Goal: Information Seeking & Learning: Compare options

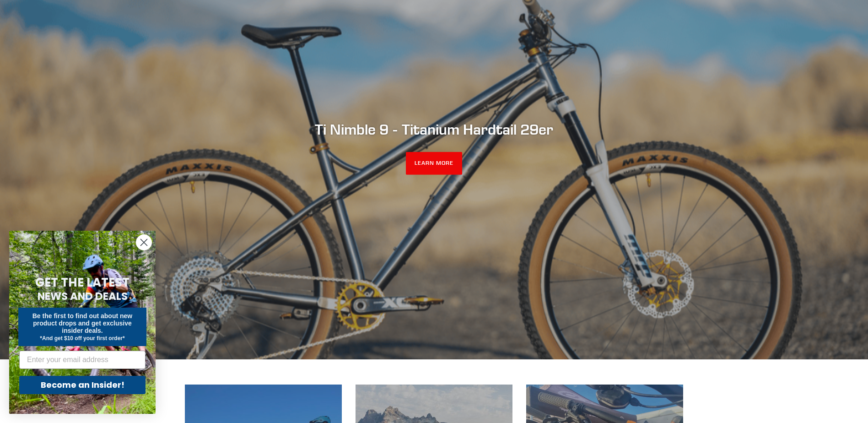
scroll to position [92, 0]
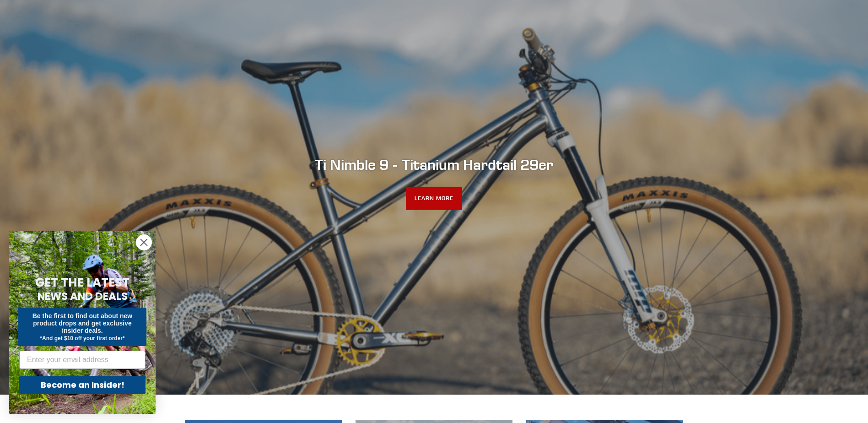
click at [427, 195] on link "LEARN MORE" at bounding box center [434, 198] width 56 height 23
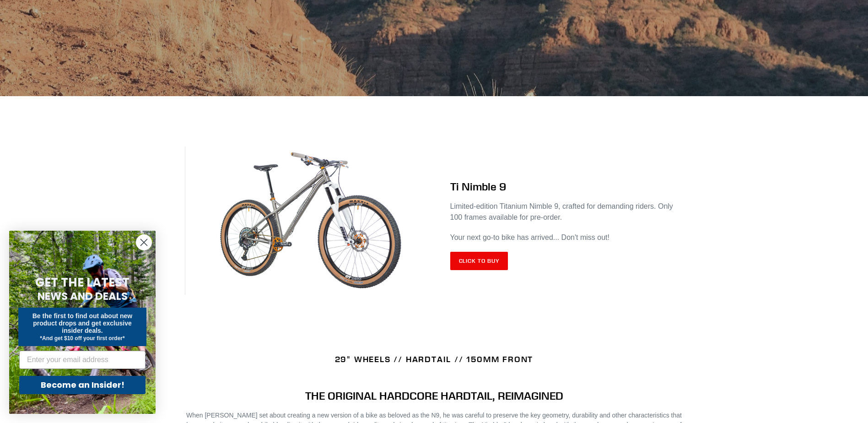
scroll to position [320, 0]
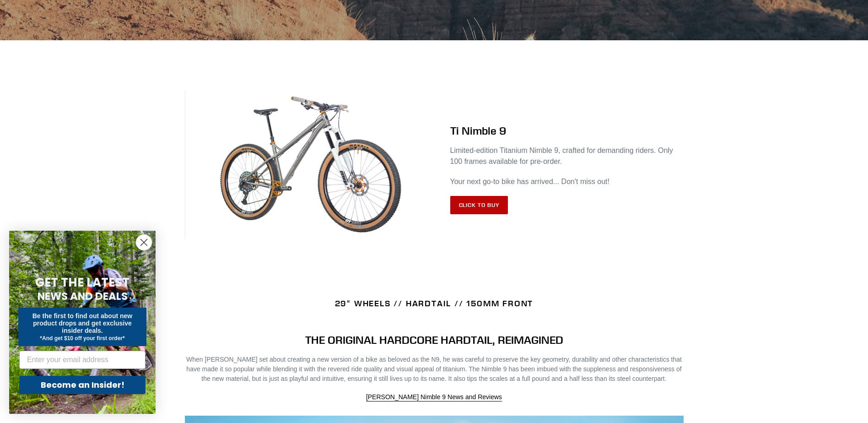
click at [473, 205] on link "Click to Buy" at bounding box center [479, 205] width 58 height 18
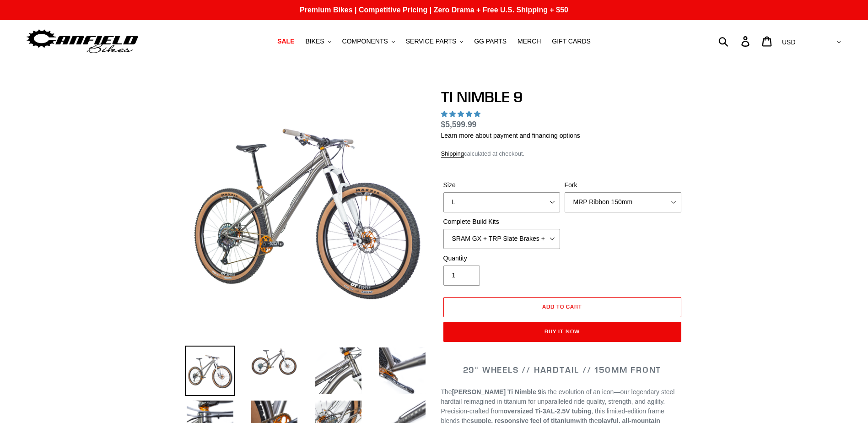
select select "highest-rating"
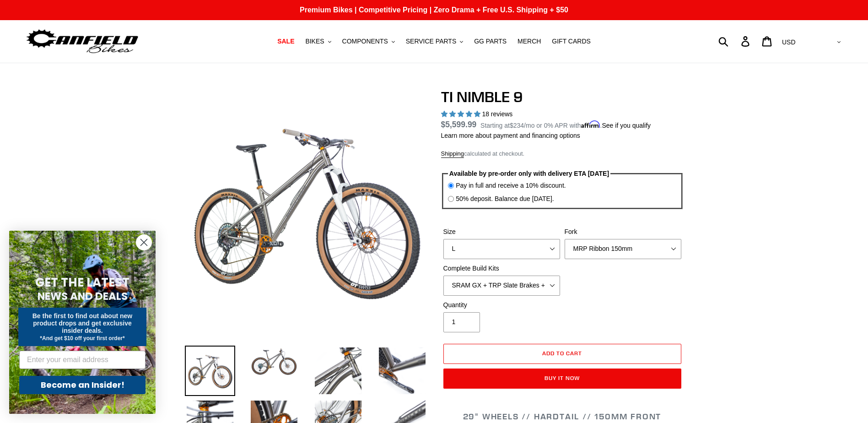
click at [454, 198] on div "50% deposit. Balance due 8/10/25." at bounding box center [502, 199] width 108 height 10
click at [449, 197] on input "50% deposit. Balance due 8/10/25." at bounding box center [451, 199] width 6 height 6
radio input "true"
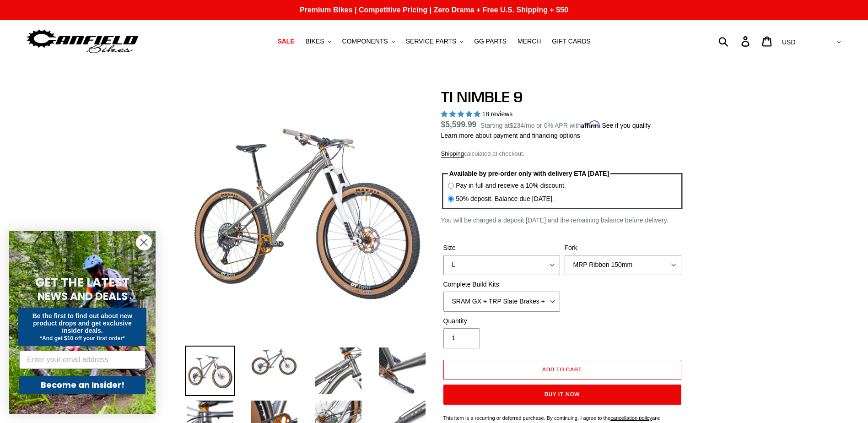
click at [449, 199] on input "50% deposit. Balance due 8/10/25." at bounding box center [451, 199] width 6 height 6
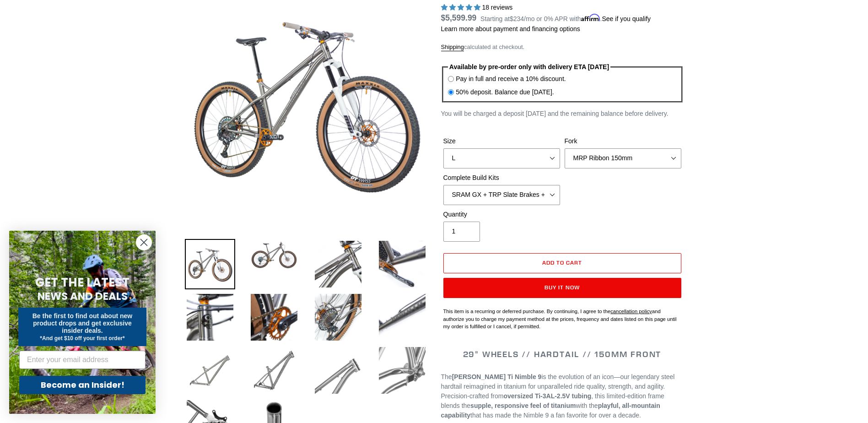
scroll to position [137, 0]
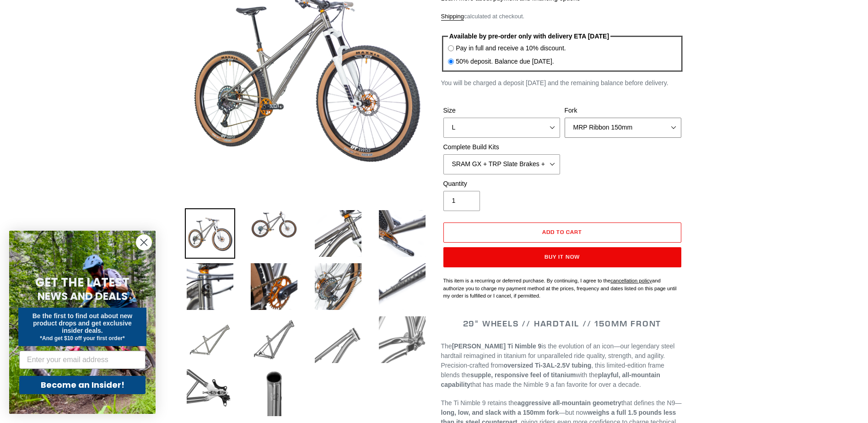
click at [637, 129] on select "MRP Ribbon 150mm RockShox Lyrik 150mm Fox Factory 36 150mm Cane Creek Helm 150m…" at bounding box center [623, 128] width 117 height 20
click at [565, 118] on select "MRP Ribbon 150mm RockShox Lyrik 150mm Fox Factory 36 150mm Cane Creek Helm 150m…" at bounding box center [623, 128] width 117 height 20
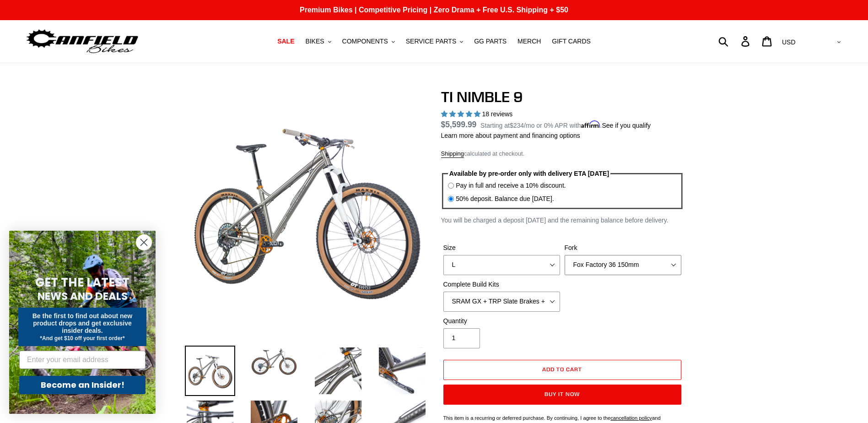
click at [624, 260] on select "MRP Ribbon 150mm RockShox Lyrik 150mm Fox Factory 36 150mm Cane Creek Helm 150m…" at bounding box center [623, 265] width 117 height 20
click at [565, 255] on select "MRP Ribbon 150mm RockShox Lyrik 150mm Fox Factory 36 150mm Cane Creek Helm 150m…" at bounding box center [623, 265] width 117 height 20
click at [606, 262] on select "MRP Ribbon 150mm RockShox Lyrik 150mm Fox Factory 36 150mm Cane Creek Helm 150m…" at bounding box center [623, 265] width 117 height 20
click at [565, 255] on select "MRP Ribbon 150mm RockShox Lyrik 150mm Fox Factory 36 150mm Cane Creek Helm 150m…" at bounding box center [623, 265] width 117 height 20
click at [600, 269] on select "MRP Ribbon 150mm RockShox Lyrik 150mm Fox Factory 36 150mm Cane Creek Helm 150m…" at bounding box center [623, 265] width 117 height 20
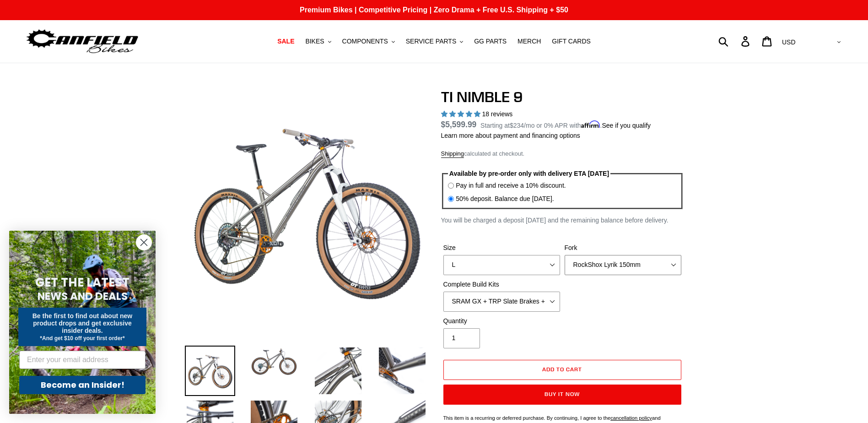
select select "Fox Factory 36 150mm"
click at [565, 255] on select "MRP Ribbon 150mm RockShox Lyrik 150mm Fox Factory 36 150mm Cane Creek Helm 150m…" at bounding box center [623, 265] width 117 height 20
click at [518, 299] on select "SRAM GX + TRP Slate Brakes + Rotors + e13 LG-1 Wheels SHIMANO XT + SHIMANO brak…" at bounding box center [502, 302] width 117 height 20
click at [444, 292] on select "SRAM GX + TRP Slate Brakes + Rotors + e13 LG-1 Wheels SHIMANO XT + SHIMANO brak…" at bounding box center [502, 302] width 117 height 20
click at [542, 307] on select "SRAM GX + TRP Slate Brakes + Rotors + e13 LG-1 Wheels SHIMANO XT + SHIMANO brak…" at bounding box center [502, 302] width 117 height 20
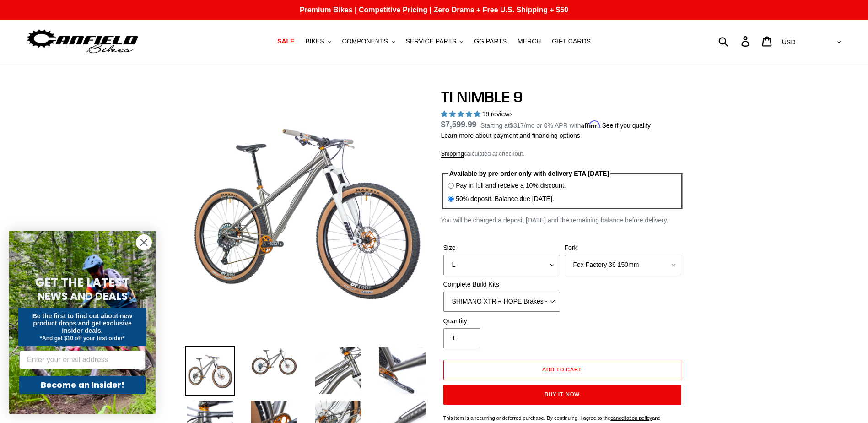
click at [444, 292] on select "SRAM GX + TRP Slate Brakes + Rotors + e13 LG-1 Wheels SHIMANO XT + SHIMANO brak…" at bounding box center [502, 302] width 117 height 20
click at [549, 305] on select "SRAM GX + TRP Slate Brakes + Rotors + e13 LG-1 Wheels SHIMANO XT + SHIMANO brak…" at bounding box center [502, 302] width 117 height 20
select select "SRAM XO + Guide Brakes + Rotors + Atomik AL Wheels"
click at [444, 292] on select "SRAM GX + TRP Slate Brakes + Rotors + e13 LG-1 Wheels SHIMANO XT + SHIMANO brak…" at bounding box center [502, 302] width 117 height 20
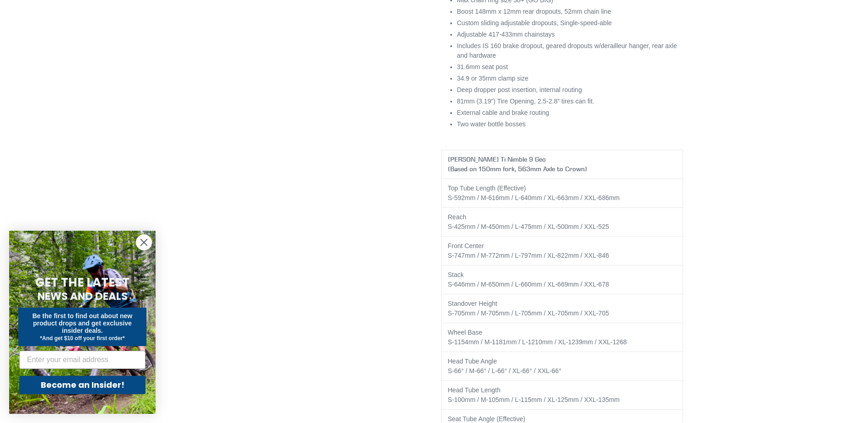
scroll to position [1510, 0]
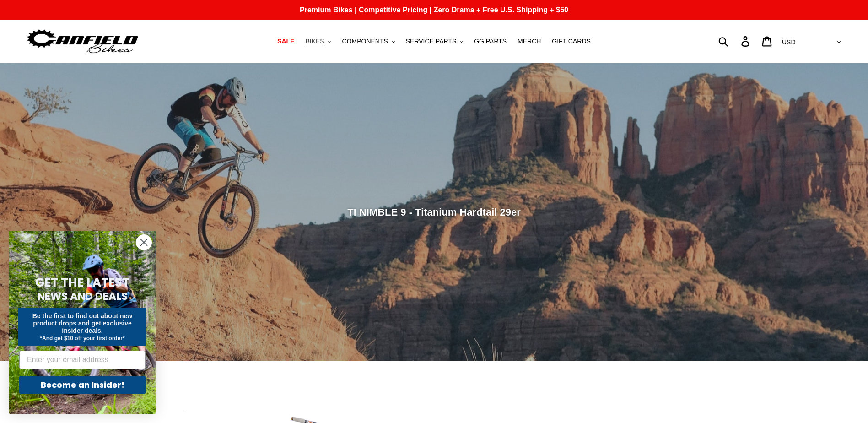
click at [333, 44] on button "BIKES .cls-1{fill:#231f20}" at bounding box center [318, 41] width 35 height 12
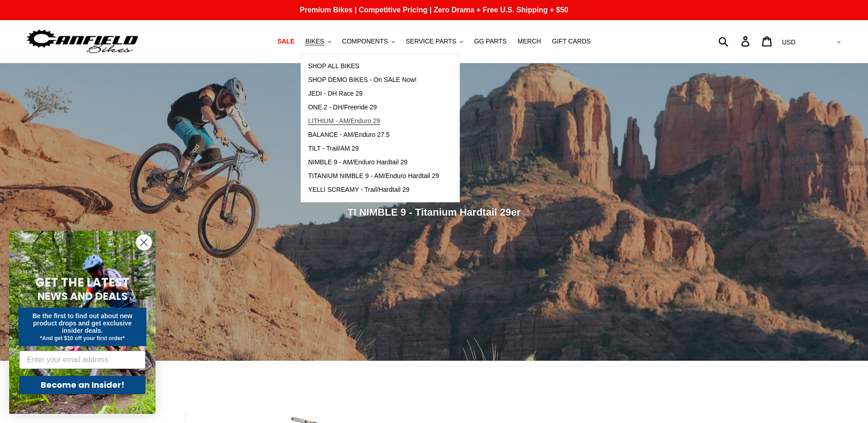
click at [370, 119] on span "LITHIUM - AM/Enduro 29" at bounding box center [344, 121] width 72 height 8
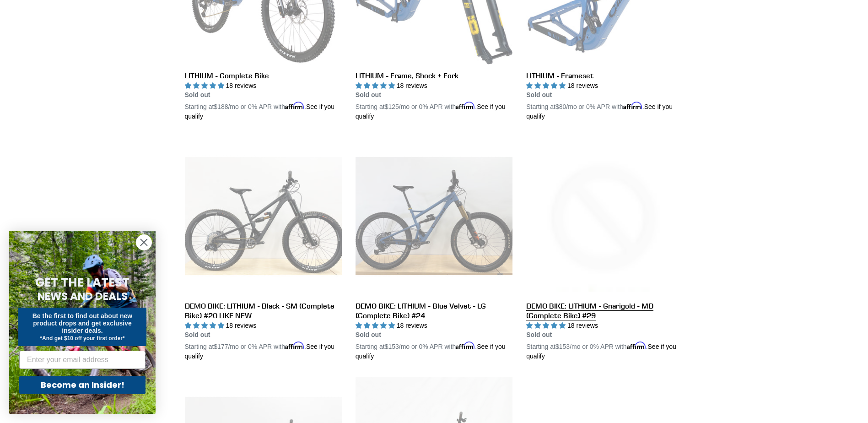
scroll to position [366, 0]
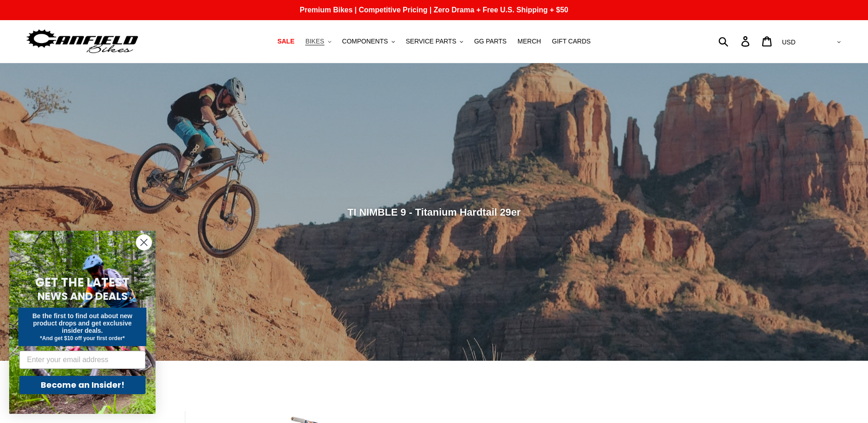
click at [324, 39] on span "BIKES" at bounding box center [314, 42] width 19 height 8
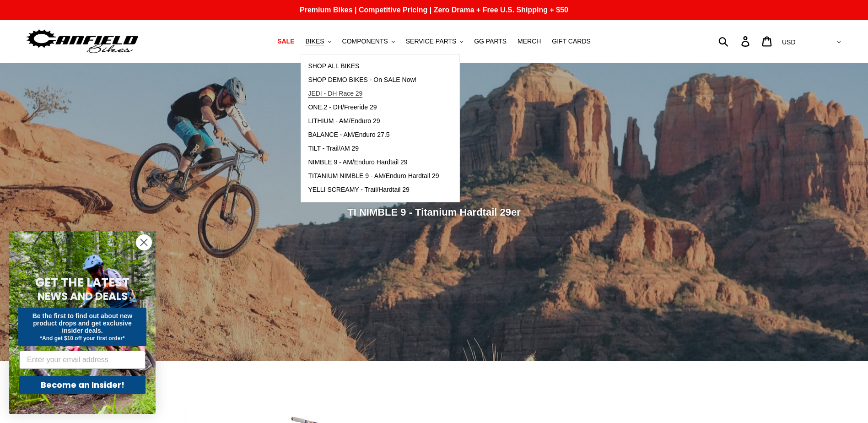
click at [362, 91] on span "JEDI - DH Race 29" at bounding box center [335, 94] width 54 height 8
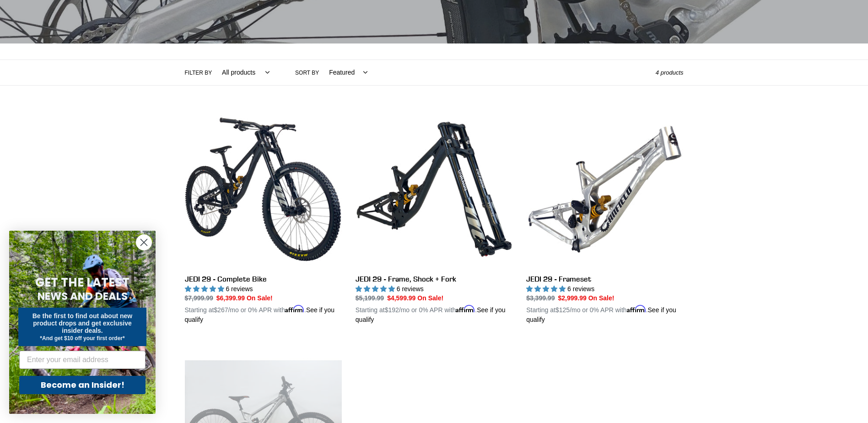
scroll to position [137, 0]
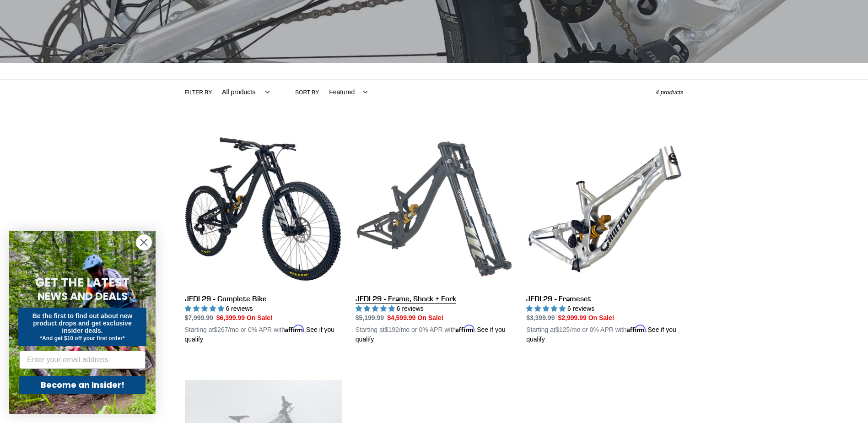
click at [415, 190] on link "JEDI 29 - Frame, Shock + Fork" at bounding box center [434, 237] width 157 height 214
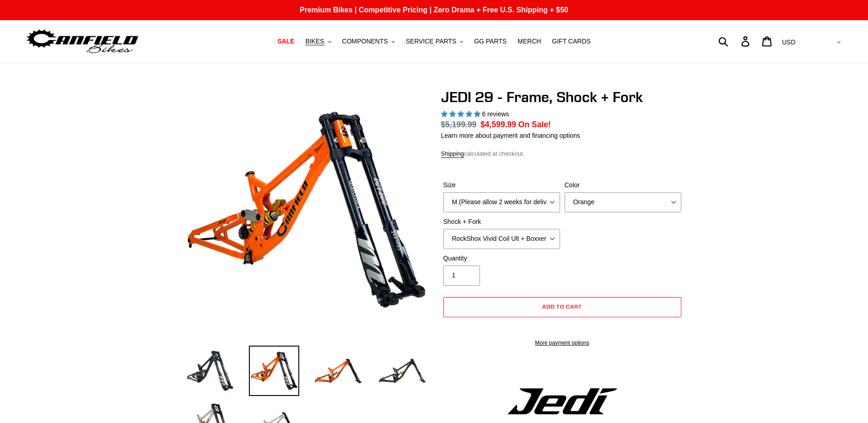
select select "highest-rating"
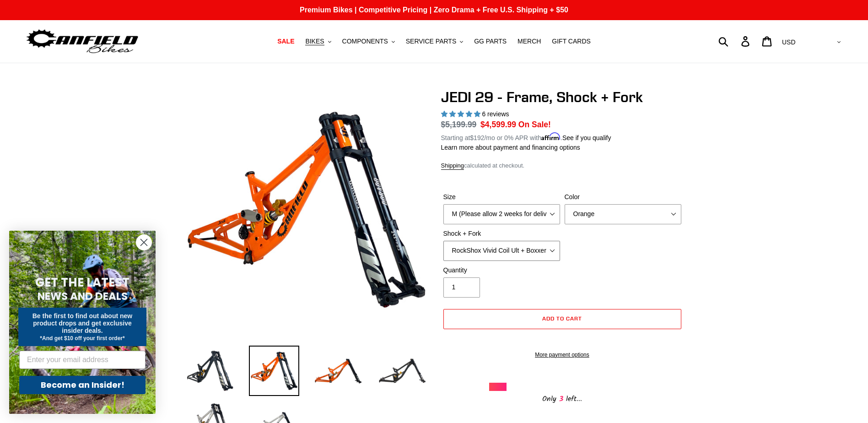
click at [557, 248] on select "RockShox Vivid Coil Ult + Boxxer RC2 C3 Ult Fox DHX2 250x75 + Fox 40 Float Grip…" at bounding box center [502, 251] width 117 height 20
click at [444, 241] on select "RockShox Vivid Coil Ult + Boxxer RC2 C3 Ult Fox DHX2 250x75 + Fox 40 Float Grip…" at bounding box center [502, 251] width 117 height 20
click at [522, 250] on select "RockShox Vivid Coil Ult + Boxxer RC2 C3 Ult Fox DHX2 250x75 + Fox 40 Float Grip…" at bounding box center [502, 251] width 117 height 20
click at [444, 241] on select "RockShox Vivid Coil Ult + Boxxer RC2 C3 Ult Fox DHX2 250x75 + Fox 40 Float Grip…" at bounding box center [502, 251] width 117 height 20
click at [527, 250] on select "RockShox Vivid Coil Ult + Boxxer RC2 C3 Ult Fox DHX2 250x75 + Fox 40 Float Grip…" at bounding box center [502, 251] width 117 height 20
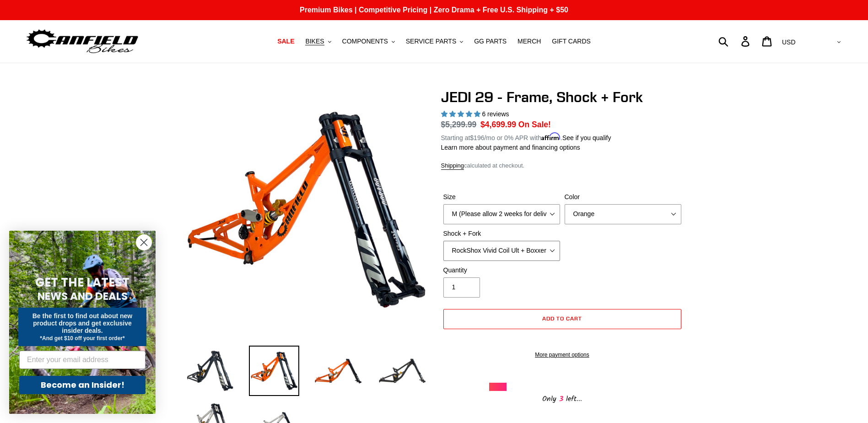
click at [444, 241] on select "RockShox Vivid Coil Ult + Boxxer RC2 C3 Ult Fox DHX2 250x75 + Fox 40 Float Grip…" at bounding box center [502, 251] width 117 height 20
click at [522, 246] on select "RockShox Vivid Coil Ult + Boxxer RC2 C3 Ult Fox DHX2 250x75 + Fox 40 Float Grip…" at bounding box center [502, 251] width 117 height 20
click at [444, 241] on select "RockShox Vivid Coil Ult + Boxxer RC2 C3 Ult Fox DHX2 250x75 + Fox 40 Float Grip…" at bounding box center [502, 251] width 117 height 20
click at [520, 251] on select "RockShox Vivid Coil Ult + Boxxer RC2 C3 Ult Fox DHX2 250x75 + Fox 40 Float Grip…" at bounding box center [502, 251] width 117 height 20
select select "EXT Storia LOK V3 + EXT Vaia 200"
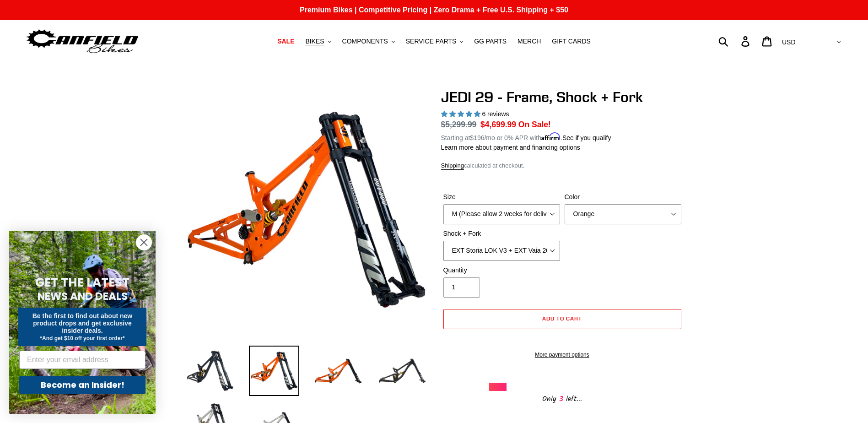
click at [444, 241] on select "RockShox Vivid Coil Ult + Boxxer RC2 C3 Ult Fox DHX2 250x75 + Fox 40 Float Grip…" at bounding box center [502, 251] width 117 height 20
click at [665, 222] on select "Orange Stealth Black Raw" at bounding box center [623, 214] width 117 height 20
click at [565, 204] on select "Orange Stealth Black Raw" at bounding box center [623, 214] width 117 height 20
click at [622, 205] on select "Orange Stealth Black Raw" at bounding box center [623, 214] width 117 height 20
click at [565, 204] on select "Orange Stealth Black Raw" at bounding box center [623, 214] width 117 height 20
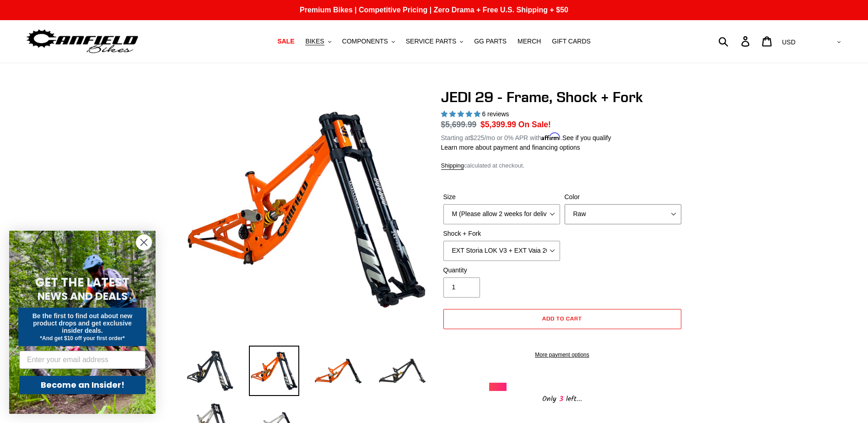
click at [673, 205] on select "Orange Stealth Black Raw" at bounding box center [623, 214] width 117 height 20
select select "Orange"
click at [565, 204] on select "Orange Stealth Black Raw" at bounding box center [623, 214] width 117 height 20
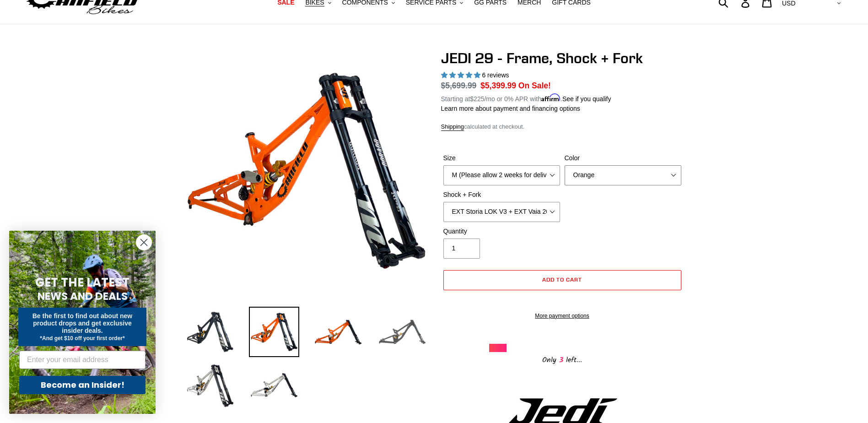
scroll to position [92, 0]
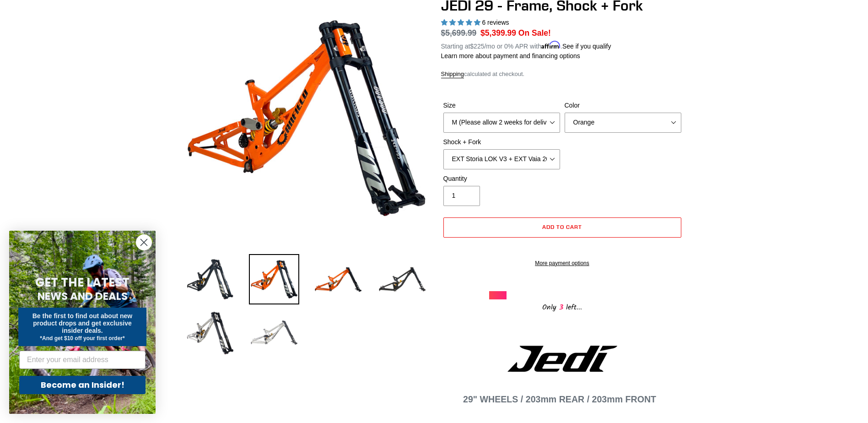
click at [263, 335] on img at bounding box center [274, 332] width 50 height 50
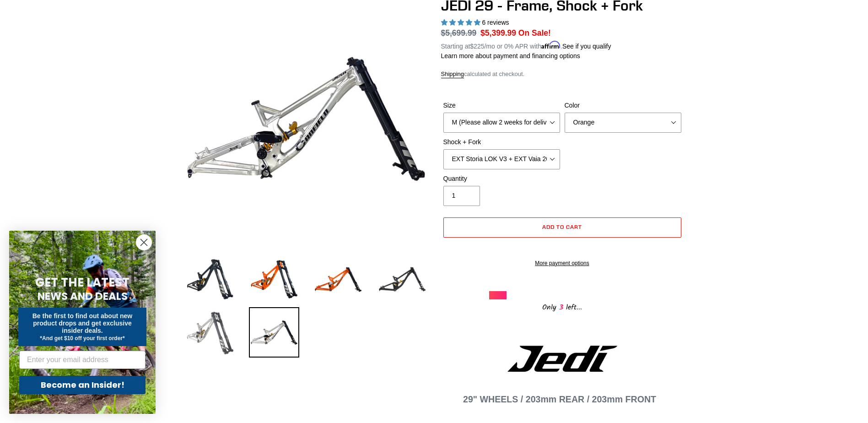
click at [204, 330] on img at bounding box center [210, 332] width 50 height 50
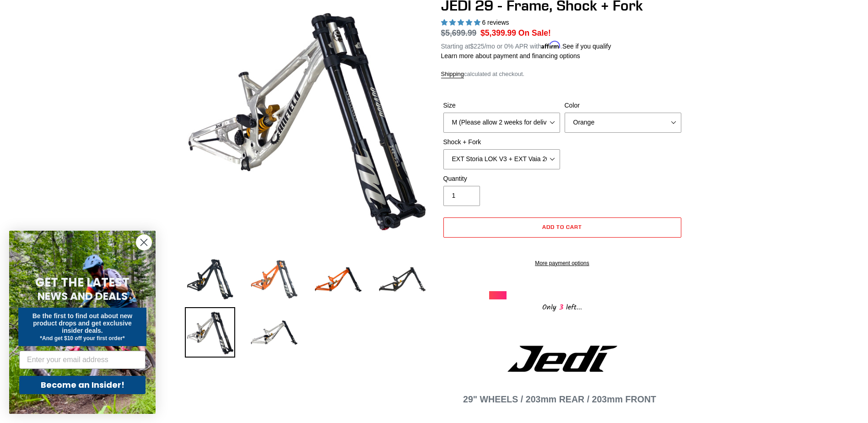
click at [285, 262] on img at bounding box center [274, 279] width 50 height 50
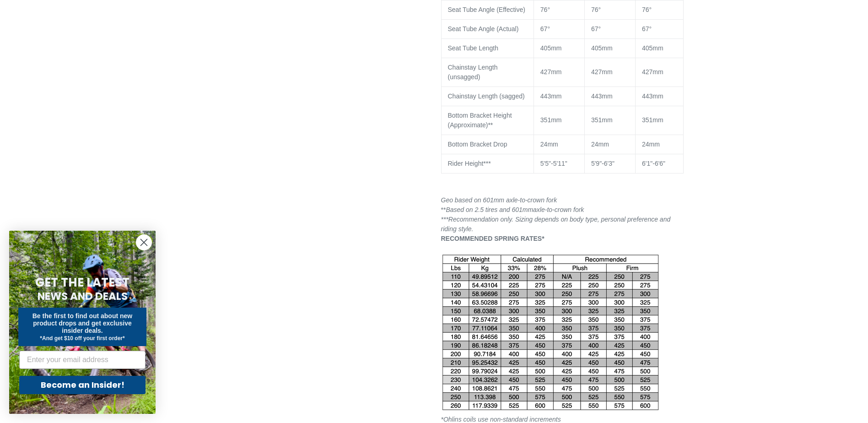
scroll to position [1144, 0]
